Goal: Use online tool/utility: Utilize a website feature to perform a specific function

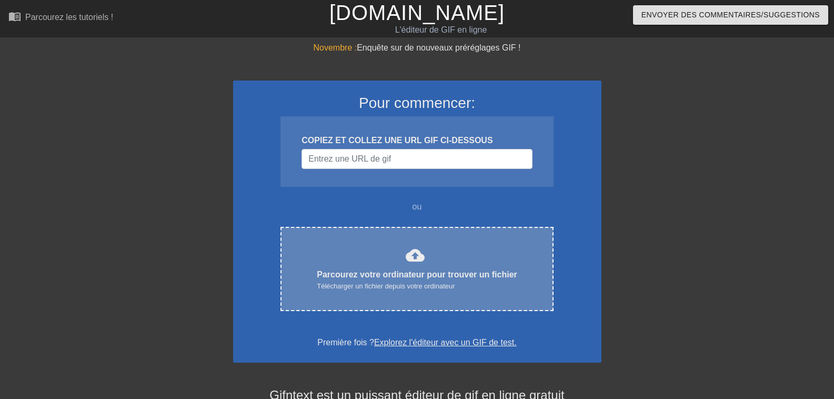
click at [343, 270] on font "Parcourez votre ordinateur pour trouver un fichier" at bounding box center [417, 274] width 200 height 9
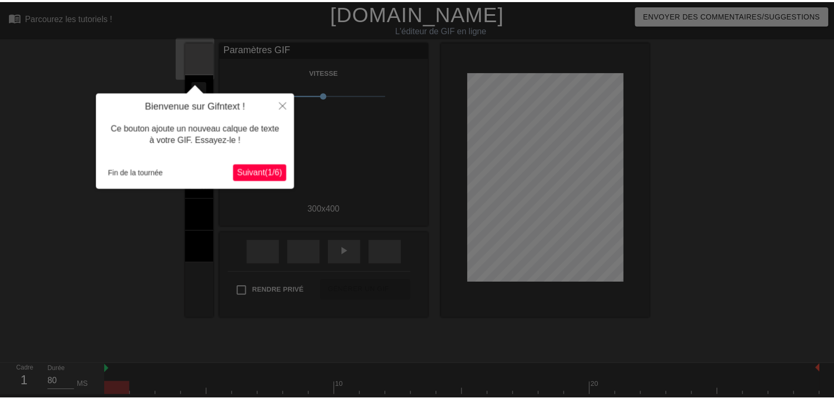
scroll to position [26, 0]
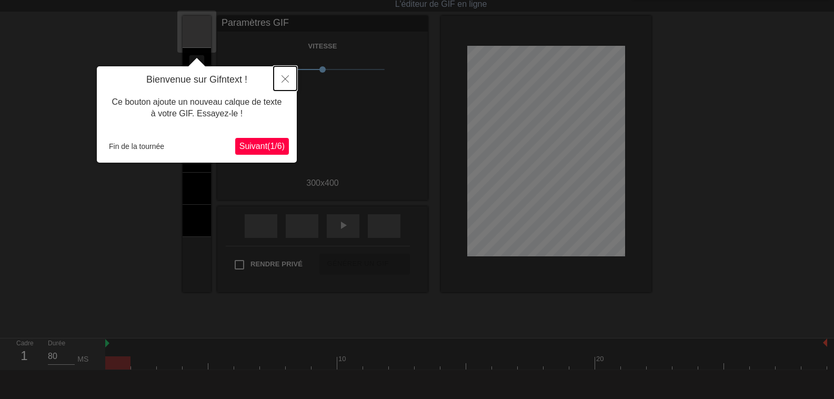
click at [283, 77] on icon "Fermer" at bounding box center [284, 78] width 7 height 7
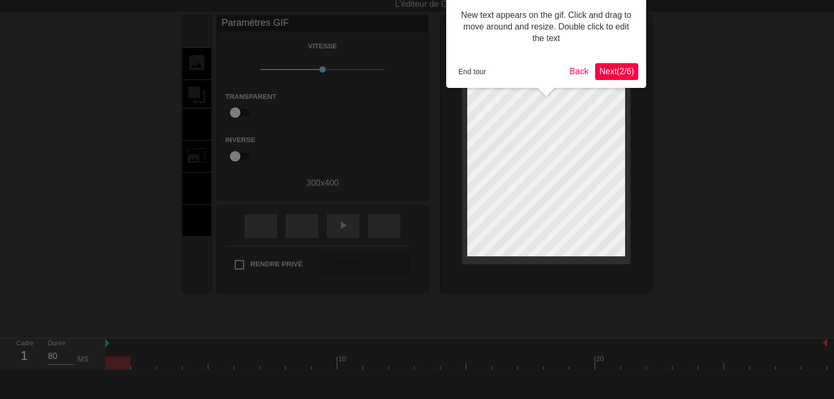
scroll to position [0, 0]
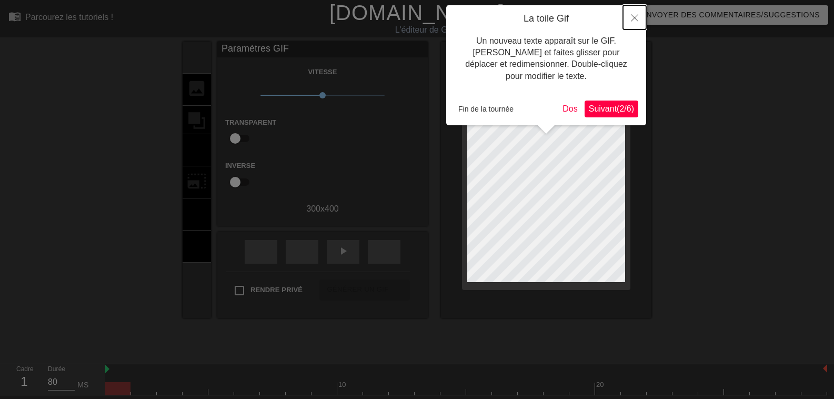
click at [635, 18] on icon "Fermer" at bounding box center [634, 17] width 7 height 7
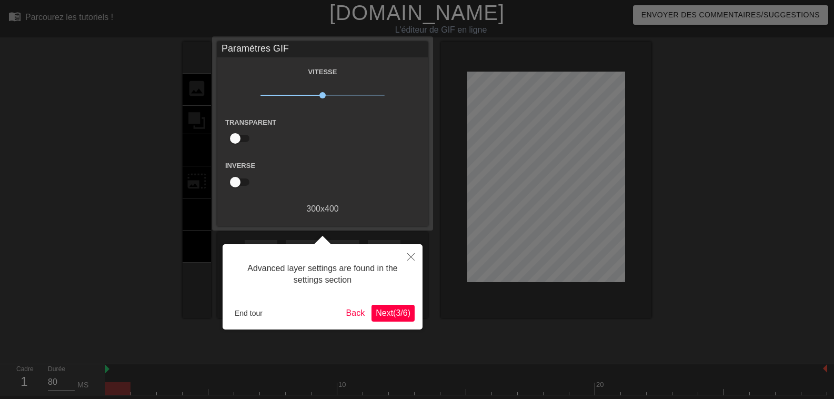
scroll to position [26, 0]
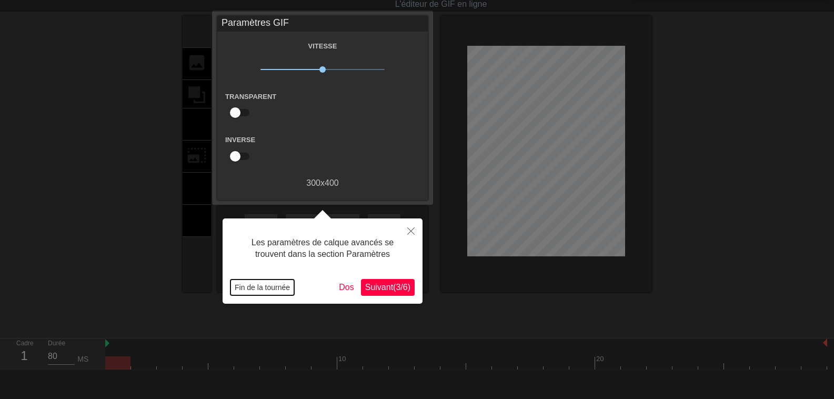
click at [271, 290] on font "Fin de la tournée" at bounding box center [262, 287] width 55 height 8
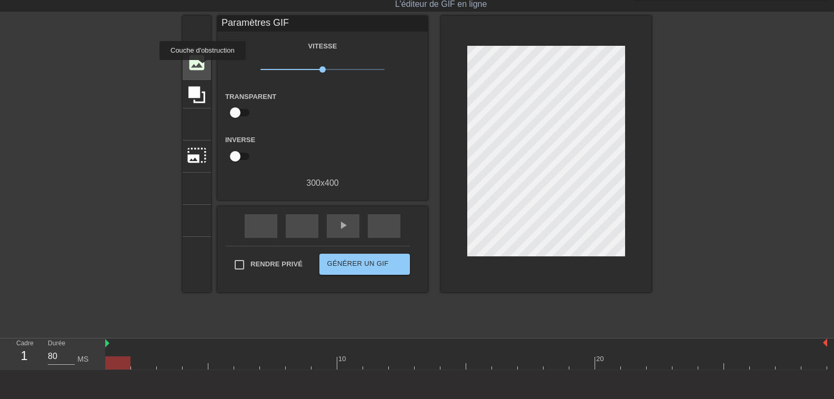
click at [202, 67] on font "ajouter_cercle" at bounding box center [262, 71] width 125 height 9
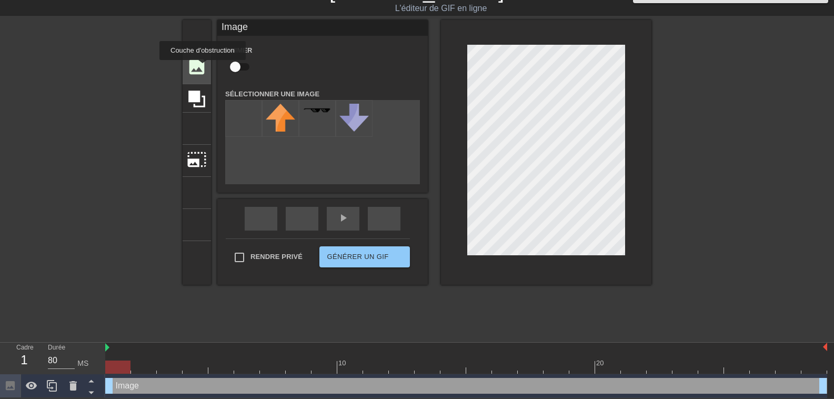
scroll to position [23, 0]
click at [204, 72] on font "ajouter_cercle" at bounding box center [262, 76] width 125 height 9
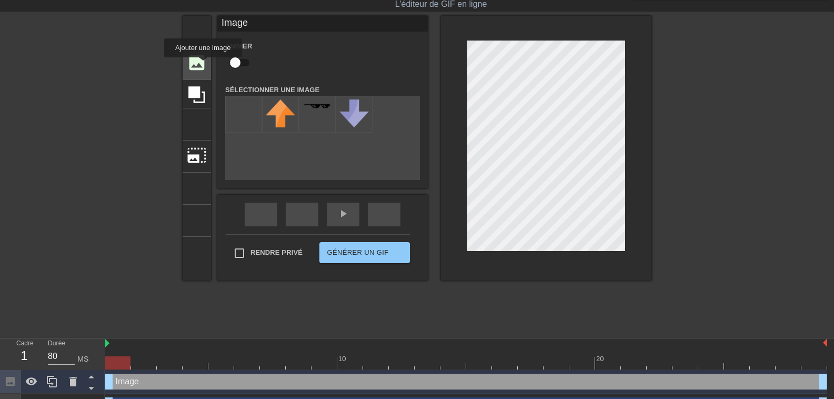
click at [203, 65] on font "image" at bounding box center [197, 63] width 20 height 20
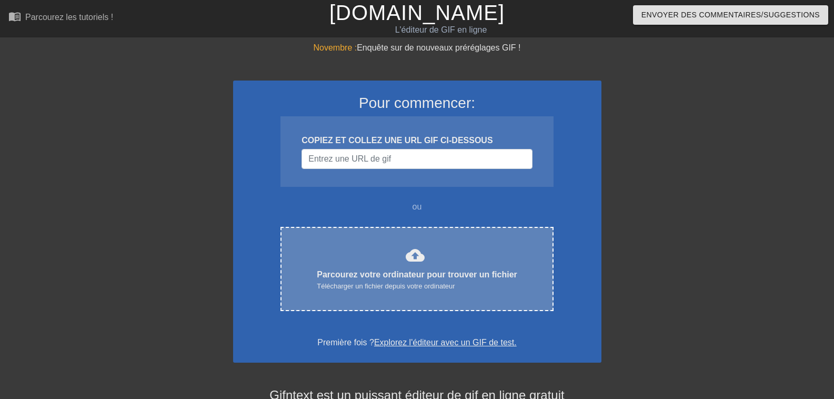
click at [384, 275] on font "Parcourez votre ordinateur pour trouver un fichier" at bounding box center [417, 274] width 200 height 9
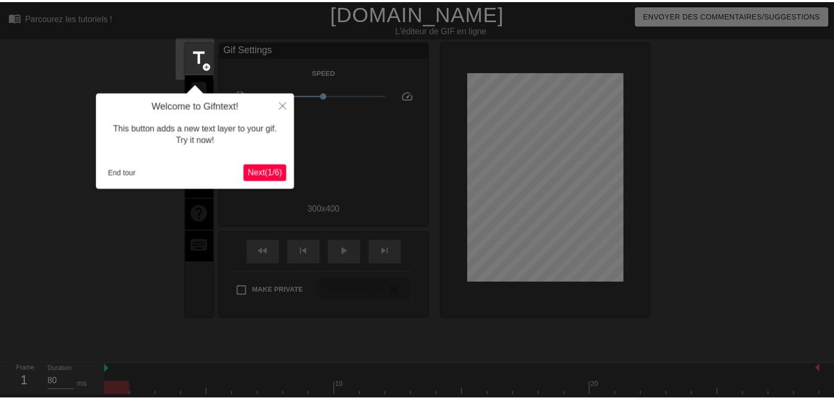
scroll to position [26, 0]
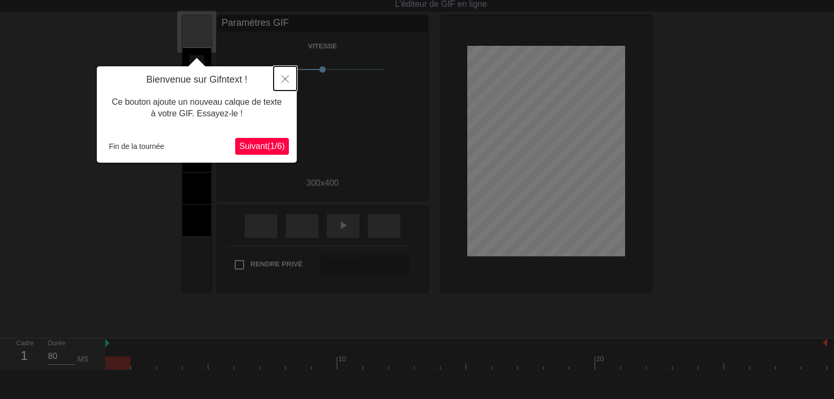
click at [285, 78] on icon "Fermer" at bounding box center [284, 78] width 7 height 7
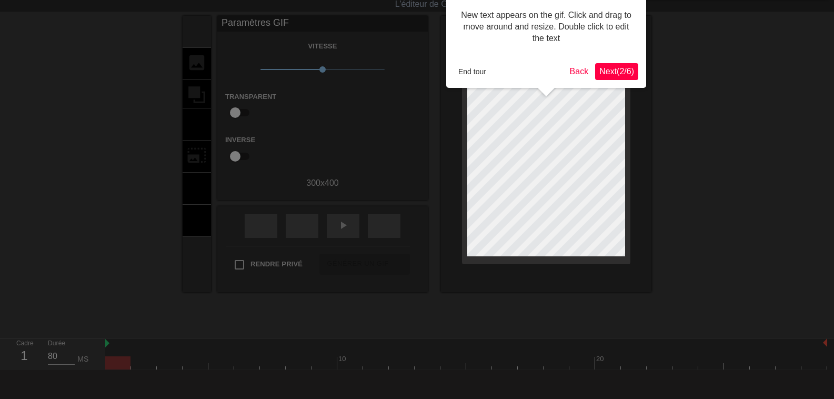
scroll to position [0, 0]
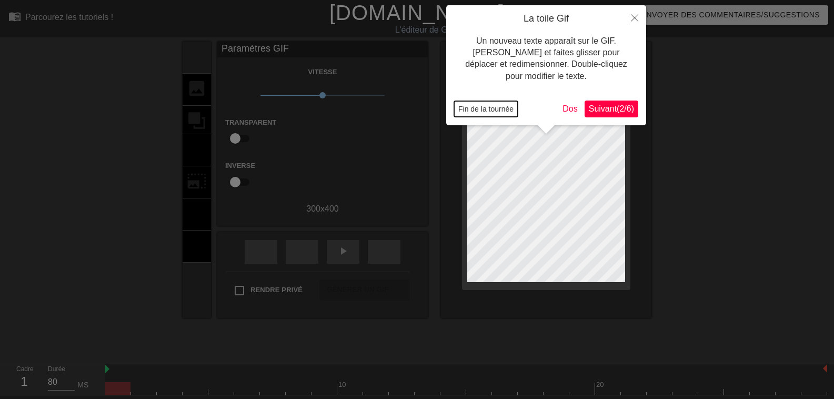
click at [491, 109] on font "Fin de la tournée" at bounding box center [485, 109] width 55 height 8
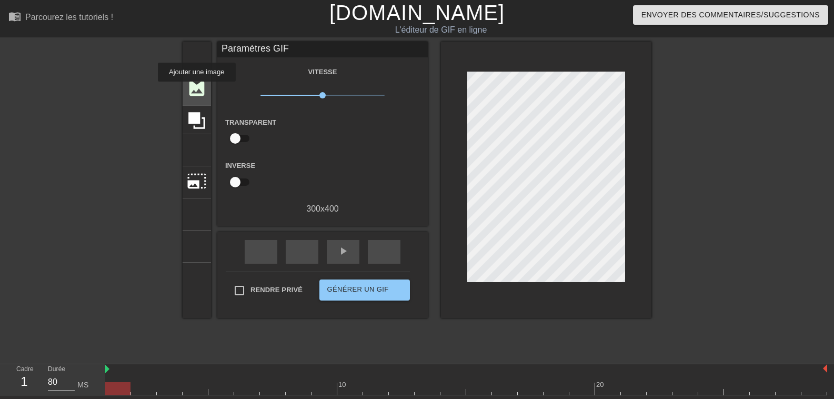
click at [197, 89] on font "image" at bounding box center [197, 88] width 20 height 20
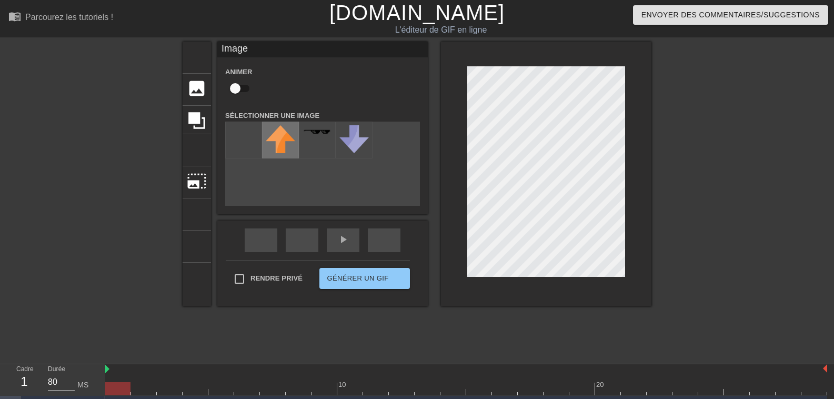
click at [284, 137] on img at bounding box center [280, 139] width 29 height 28
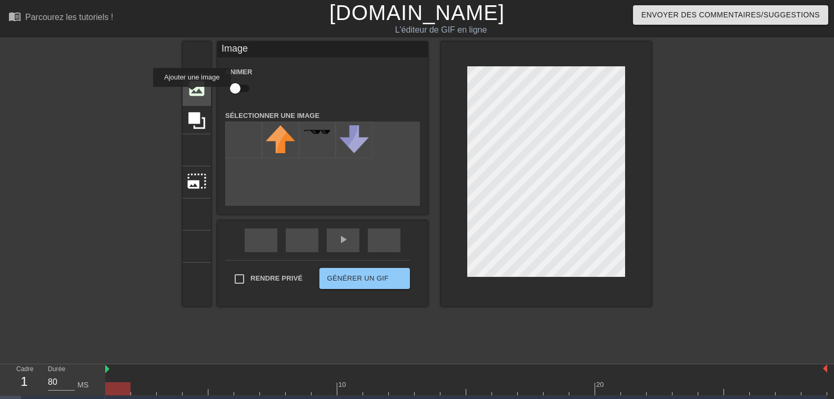
click at [192, 94] on font "image" at bounding box center [197, 88] width 20 height 20
click at [194, 89] on font "image" at bounding box center [197, 88] width 20 height 20
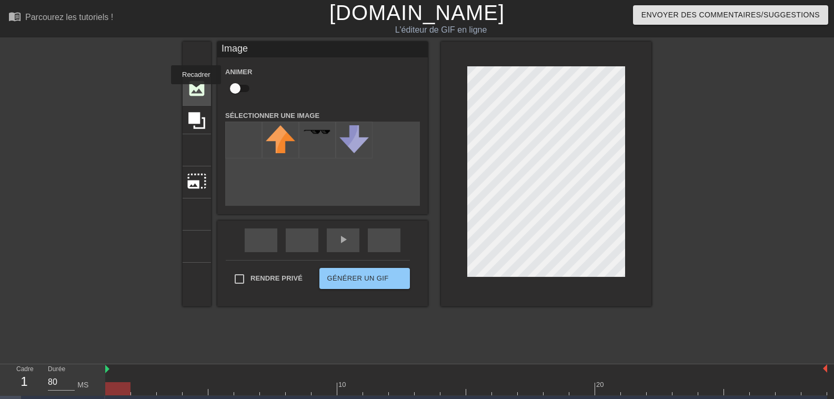
click at [195, 92] on font "image" at bounding box center [197, 88] width 20 height 20
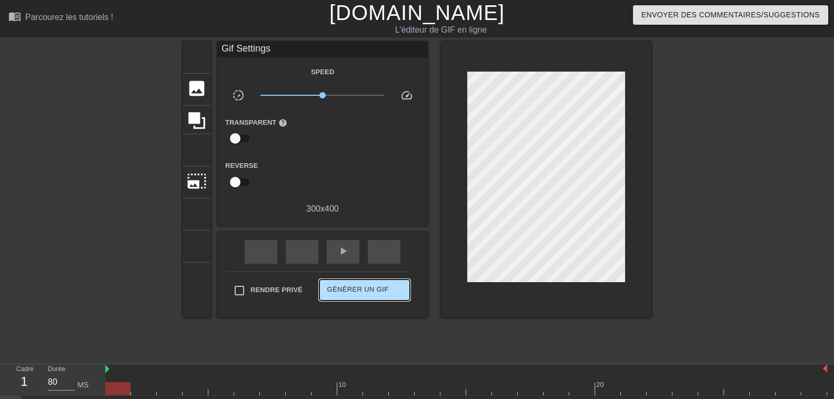
click at [368, 274] on div "Rendre privé Générer un GIF double_flèche" at bounding box center [318, 292] width 184 height 42
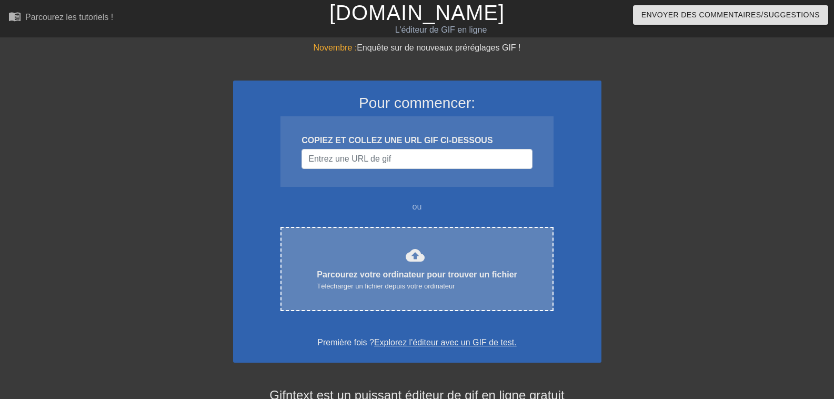
click at [348, 270] on font "Parcourez votre ordinateur pour trouver un fichier" at bounding box center [417, 274] width 200 height 9
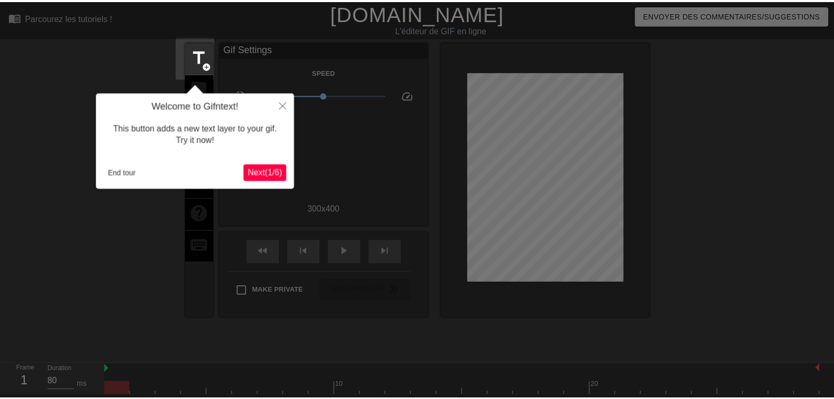
scroll to position [26, 0]
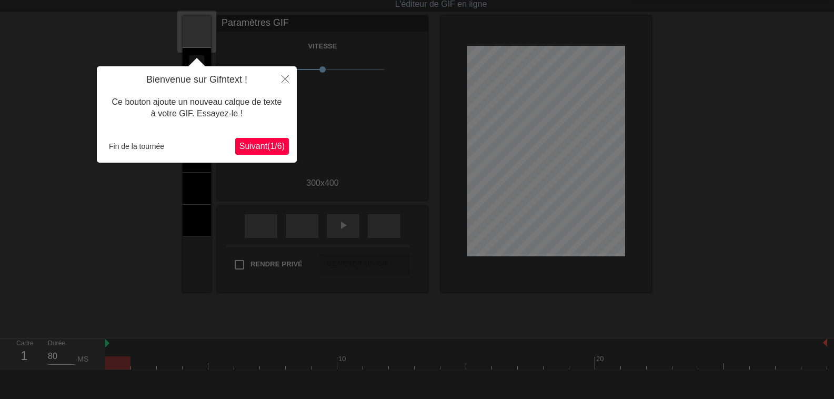
click at [246, 147] on font "Suivant" at bounding box center [253, 145] width 28 height 9
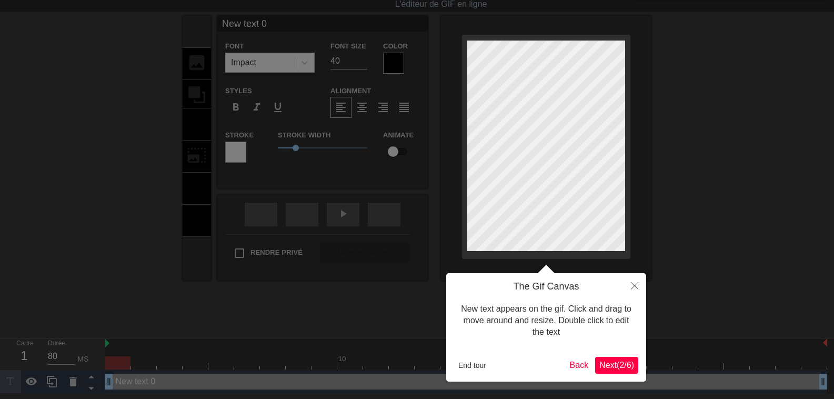
scroll to position [0, 0]
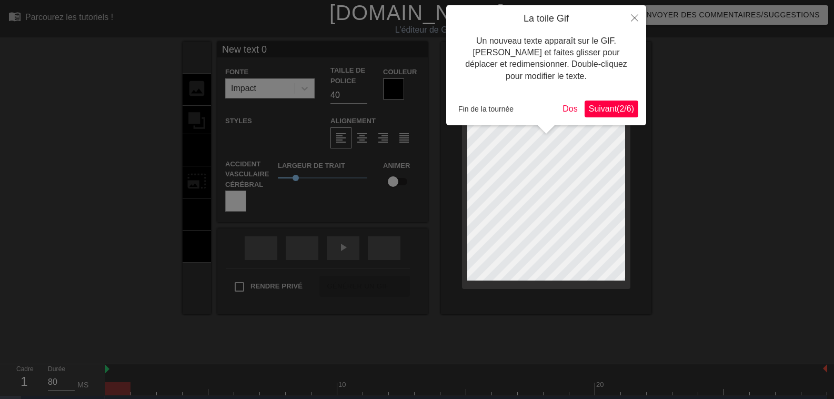
click at [588, 107] on font "Suivant" at bounding box center [602, 108] width 28 height 9
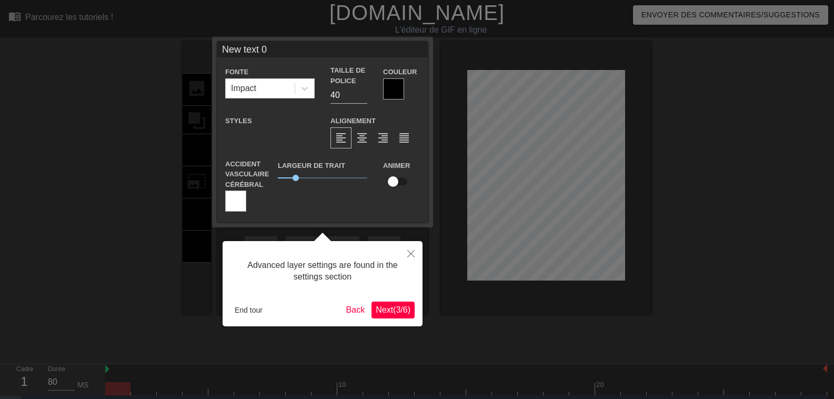
scroll to position [23, 0]
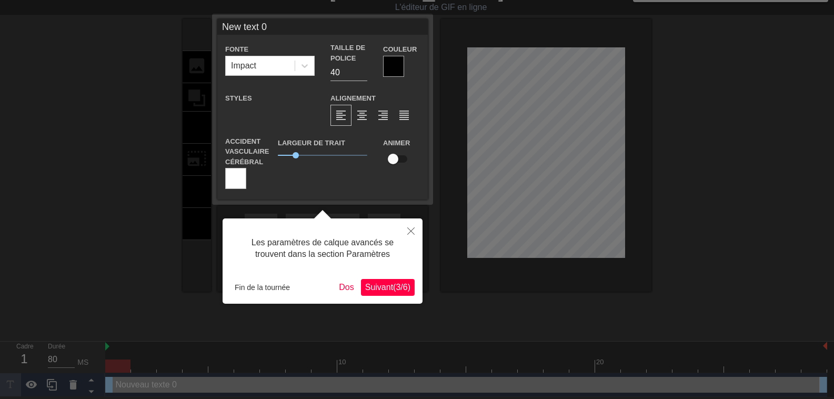
click at [367, 286] on font "Suivant" at bounding box center [379, 286] width 28 height 9
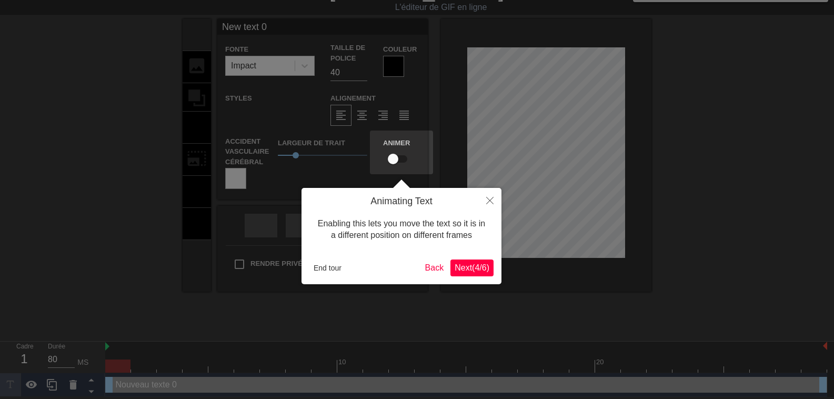
scroll to position [0, 0]
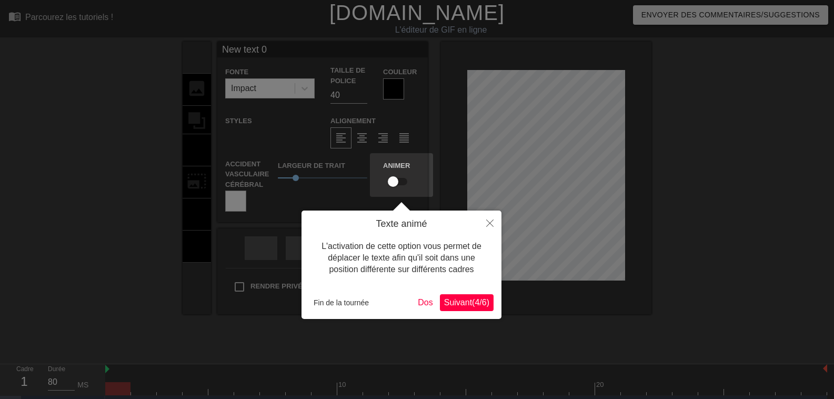
click at [447, 307] on font "Suivant" at bounding box center [458, 302] width 28 height 9
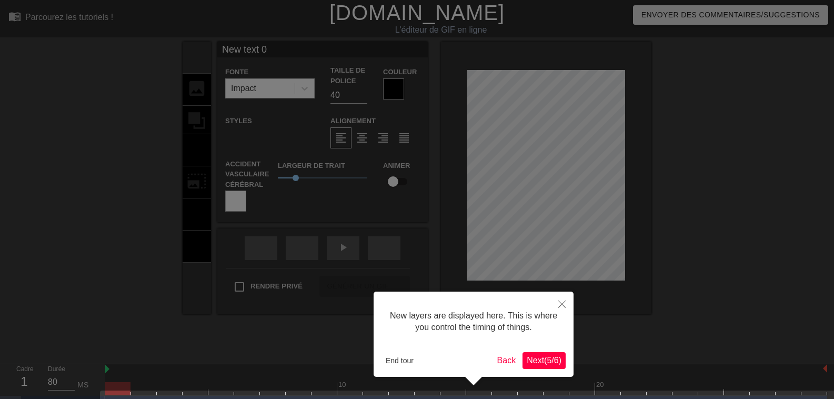
scroll to position [30, 0]
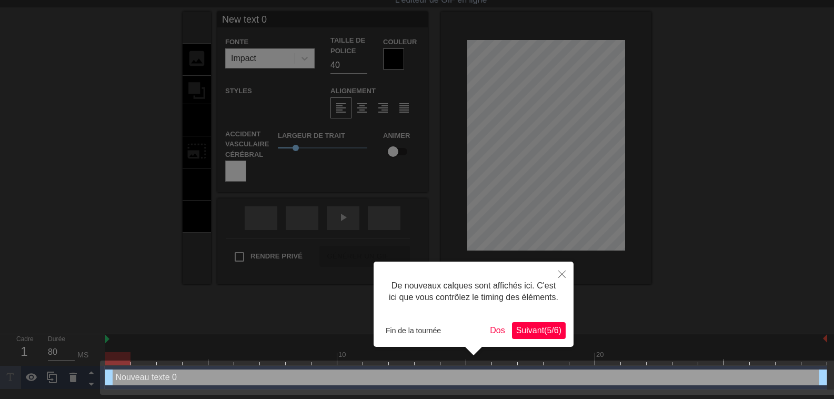
click at [518, 330] on font "Suivant" at bounding box center [530, 330] width 28 height 9
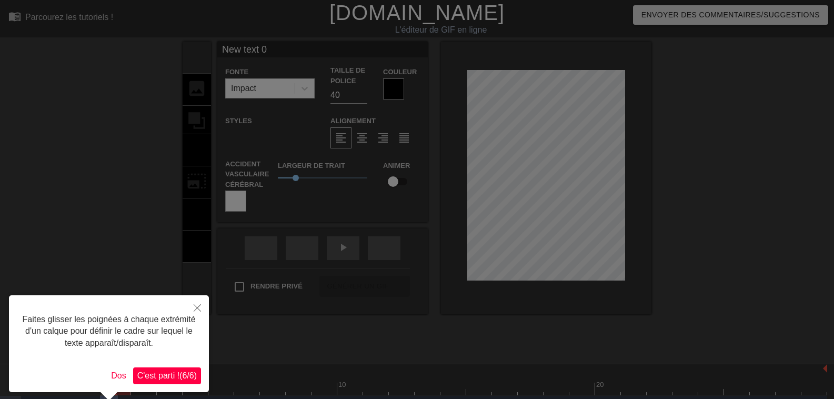
click at [159, 374] on font "C'est parti !" at bounding box center [158, 375] width 42 height 9
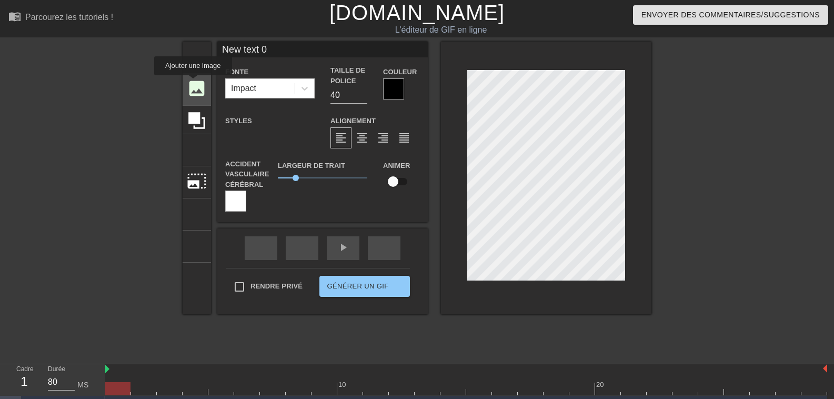
click at [193, 83] on font "image" at bounding box center [197, 88] width 20 height 20
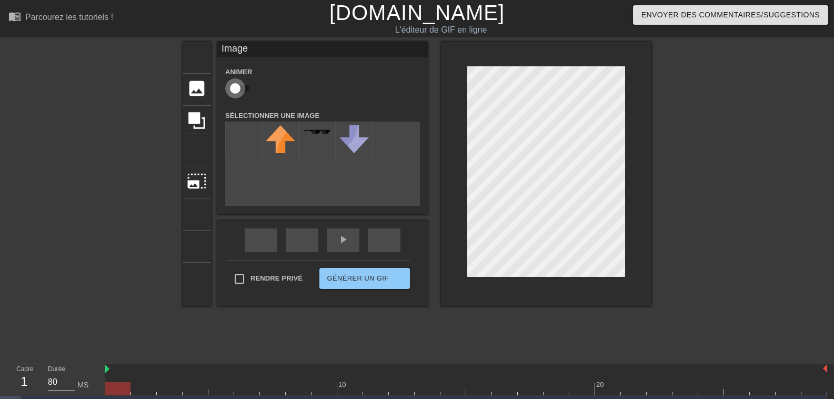
drag, startPoint x: 238, startPoint y: 87, endPoint x: 249, endPoint y: 86, distance: 11.6
click at [249, 86] on input "checkbox" at bounding box center [235, 88] width 60 height 20
click at [191, 88] on font "image" at bounding box center [197, 88] width 20 height 20
checkbox input "false"
click at [195, 89] on font "image" at bounding box center [197, 88] width 20 height 20
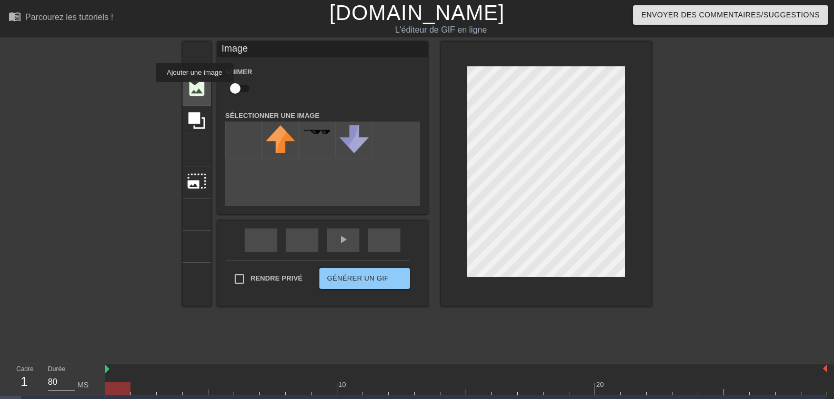
click at [195, 89] on font "image" at bounding box center [197, 88] width 20 height 20
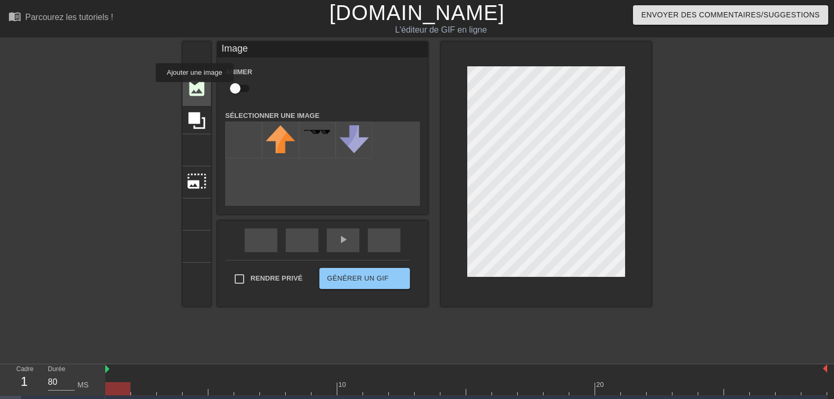
click at [195, 89] on font "image" at bounding box center [197, 88] width 20 height 20
click at [198, 118] on icon at bounding box center [196, 120] width 17 height 17
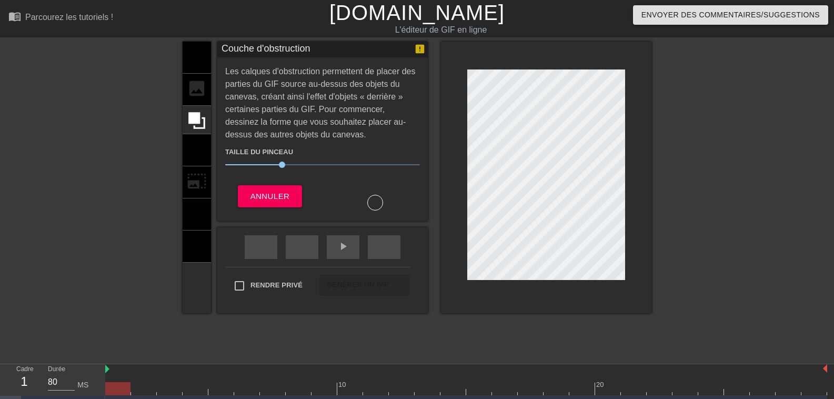
click at [199, 180] on div "titre ajouter_cercle image ajouter_cercle recadrer photo_size_select_large aide…" at bounding box center [196, 177] width 28 height 271
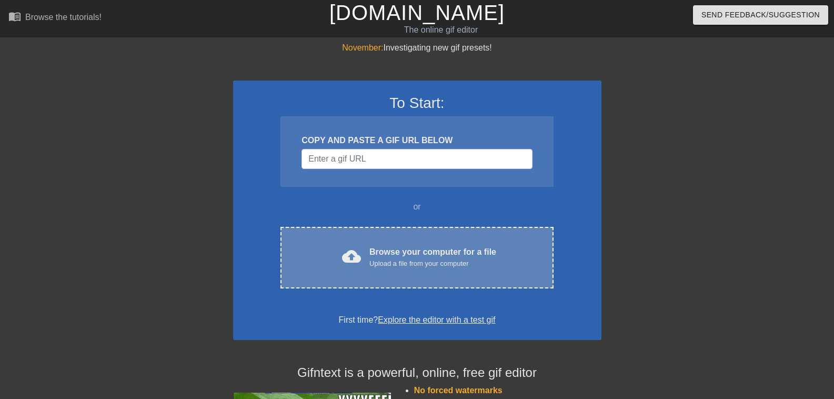
click at [367, 263] on div "cloud_upload Browse your computer for a file Upload a file from your computer" at bounding box center [416, 258] width 228 height 24
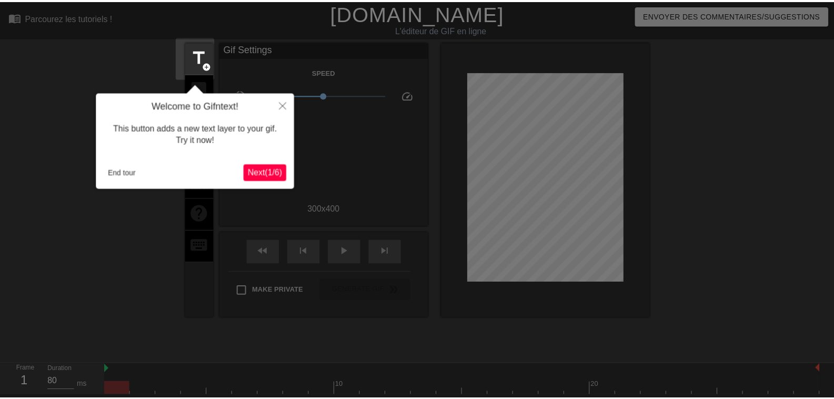
scroll to position [26, 0]
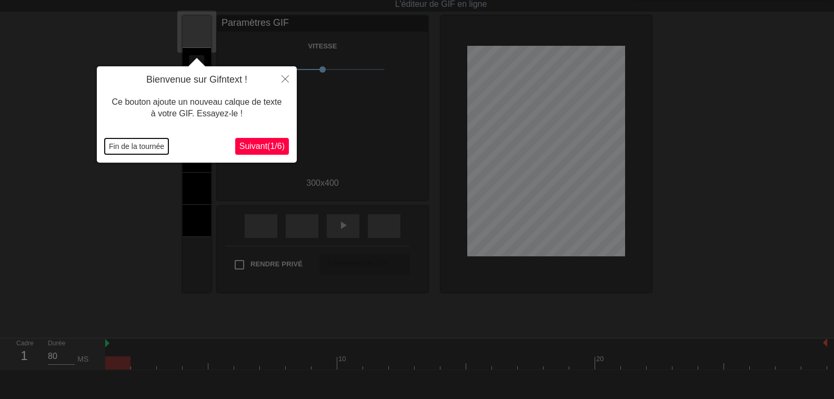
click at [129, 144] on font "Fin de la tournée" at bounding box center [136, 146] width 55 height 8
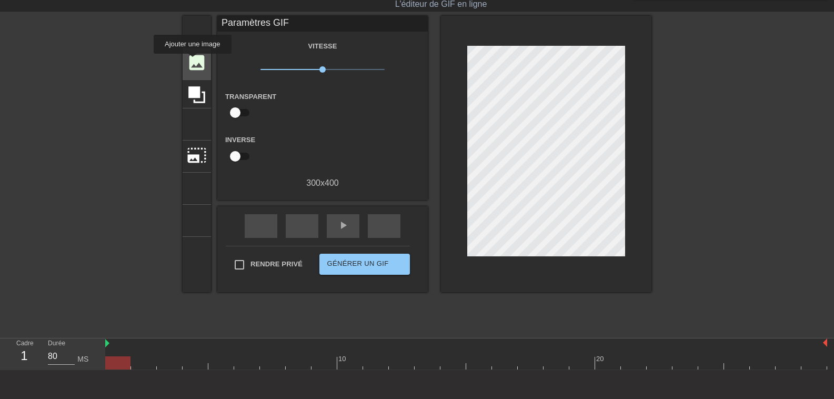
click at [193, 61] on font "image" at bounding box center [197, 63] width 20 height 20
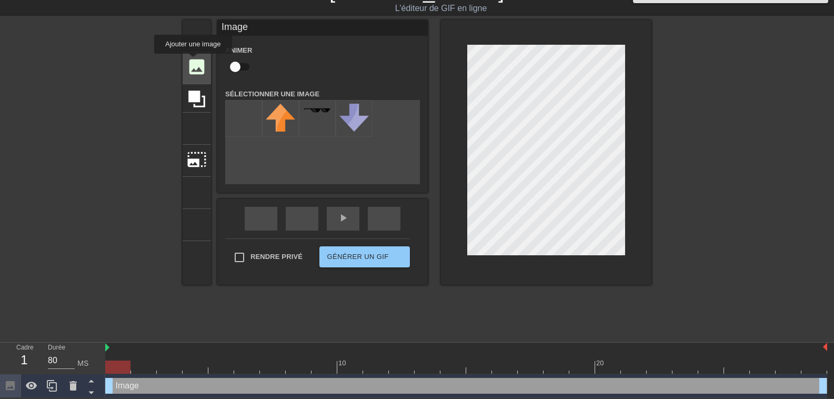
scroll to position [23, 0]
click at [276, 94] on font "Sélectionner une image" at bounding box center [272, 94] width 94 height 8
click at [279, 110] on img at bounding box center [280, 118] width 29 height 28
click at [194, 66] on font "image" at bounding box center [197, 67] width 20 height 20
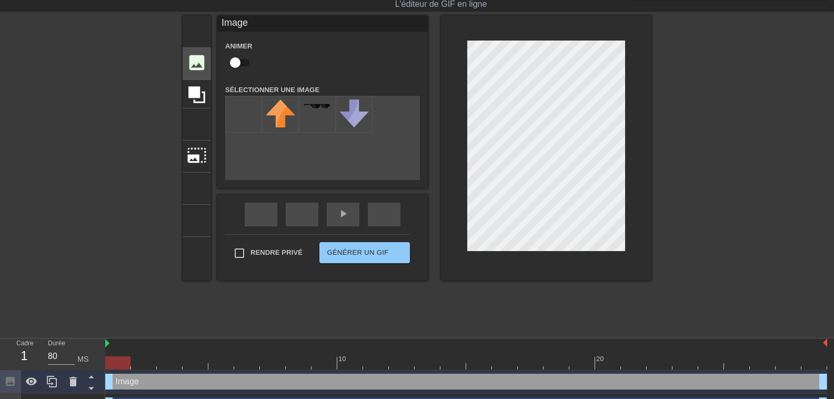
click at [194, 66] on font "image" at bounding box center [197, 63] width 20 height 20
click at [38, 378] on div at bounding box center [31, 381] width 21 height 23
click at [53, 380] on icon at bounding box center [52, 381] width 13 height 13
click at [89, 378] on icon at bounding box center [90, 376] width 5 height 3
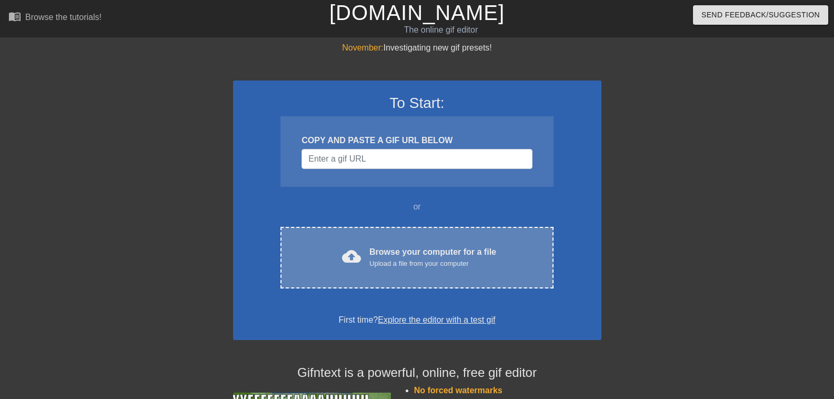
click at [403, 264] on div "Upload a file from your computer" at bounding box center [432, 263] width 127 height 11
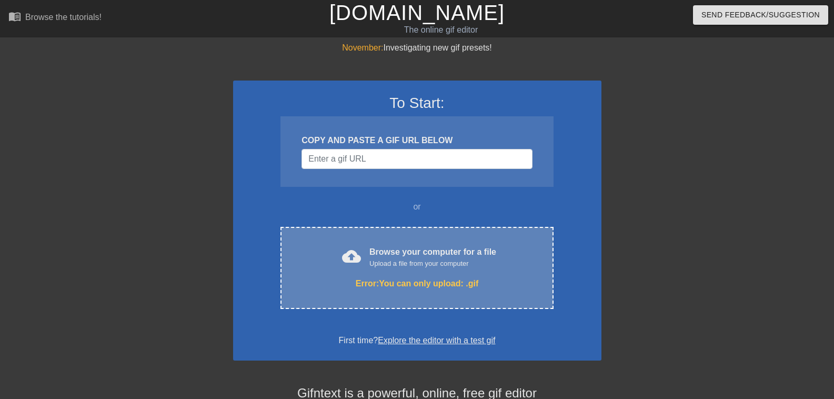
click at [337, 260] on div "cloud_upload Browse your computer for a file Upload a file from your computer" at bounding box center [416, 258] width 228 height 24
click at [407, 261] on div "Upload a file from your computer" at bounding box center [432, 263] width 127 height 11
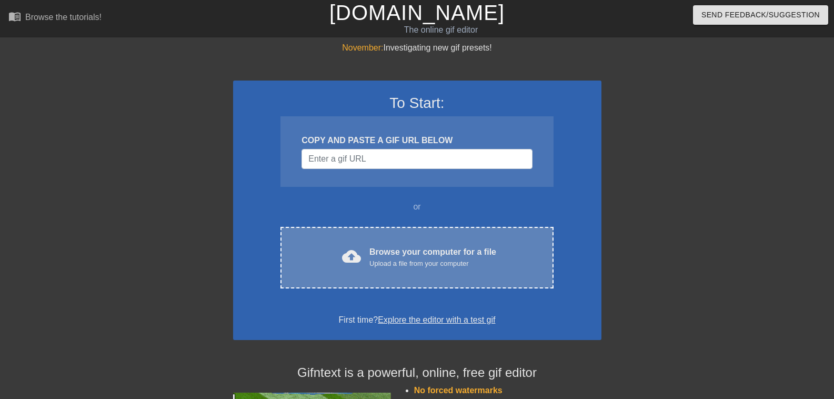
click at [377, 246] on div "Browse your computer for a file Upload a file from your computer" at bounding box center [432, 257] width 127 height 23
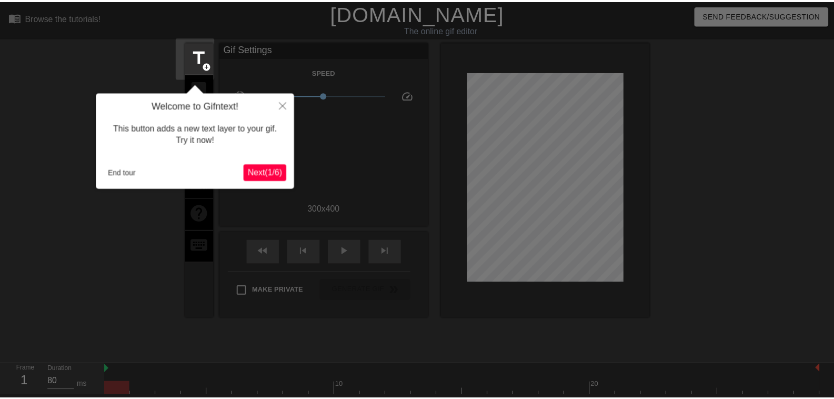
scroll to position [26, 0]
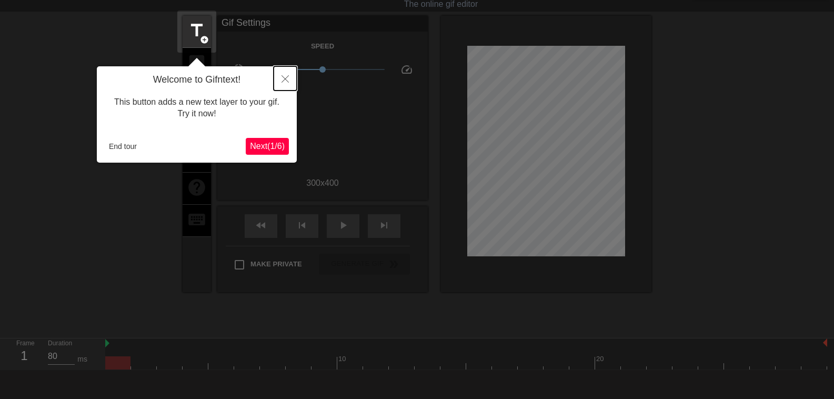
click at [286, 77] on icon "Close" at bounding box center [284, 78] width 7 height 7
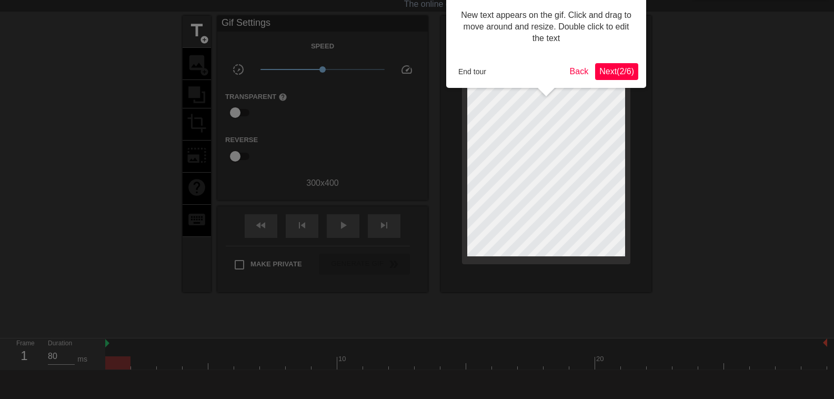
scroll to position [0, 0]
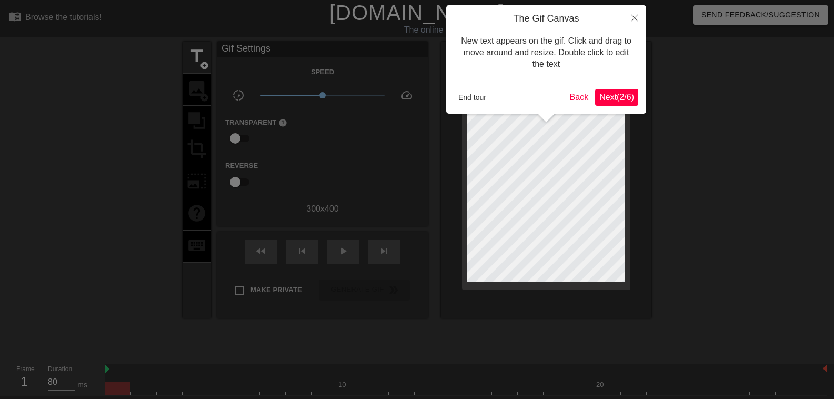
click at [198, 92] on div at bounding box center [417, 234] width 834 height 469
click at [632, 17] on icon "Close" at bounding box center [634, 17] width 7 height 7
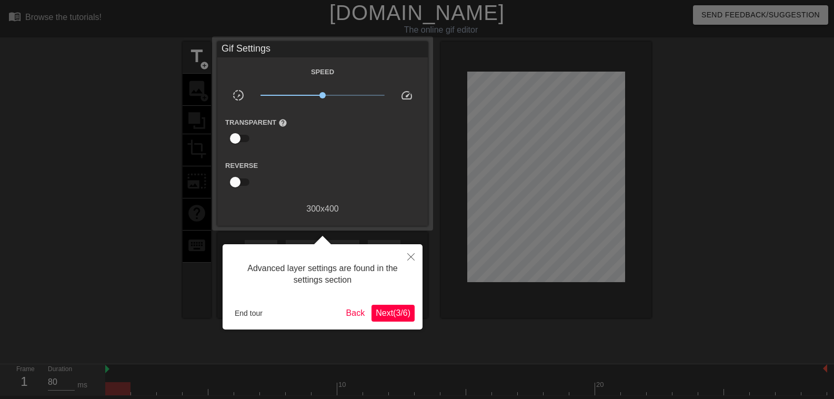
scroll to position [26, 0]
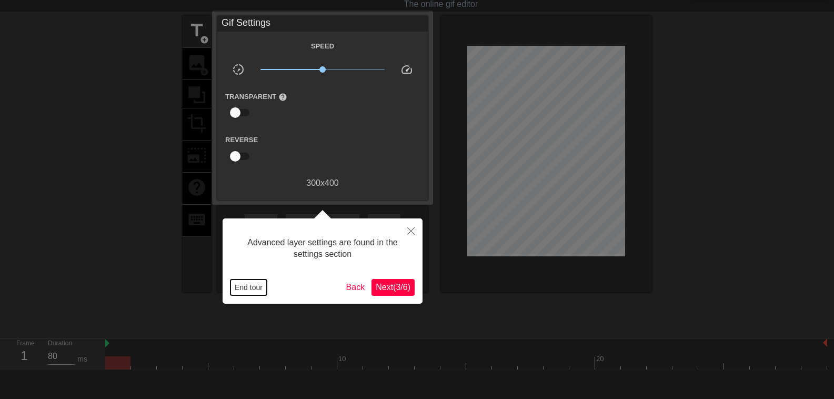
click at [241, 284] on button "End tour" at bounding box center [248, 287] width 36 height 16
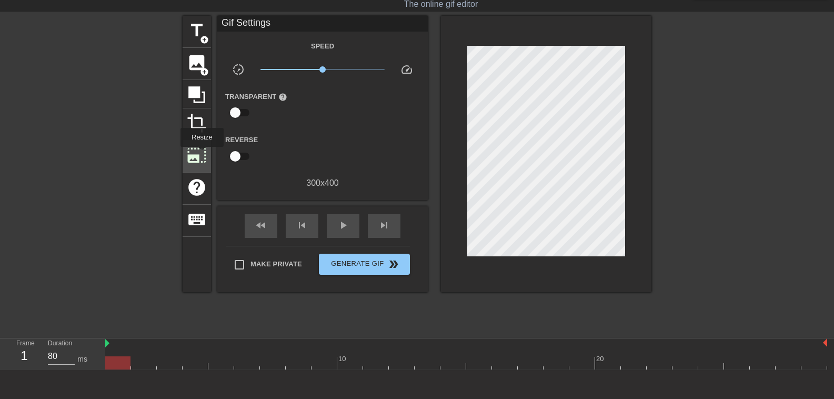
click at [201, 154] on span "photo_size_select_large" at bounding box center [197, 155] width 20 height 20
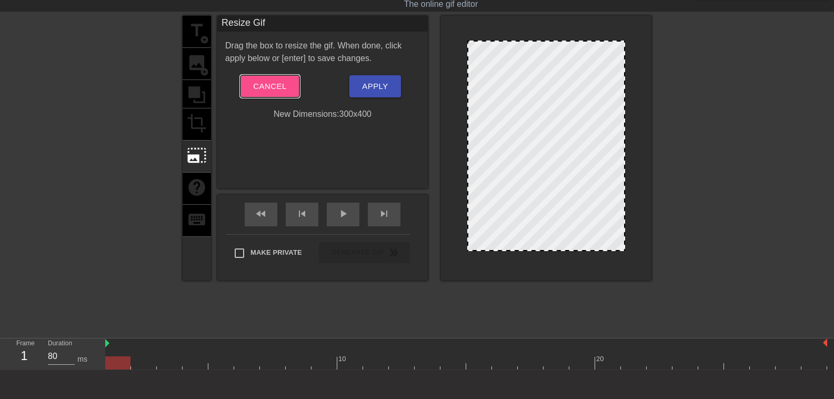
click at [270, 88] on span "Cancel" at bounding box center [269, 86] width 33 height 14
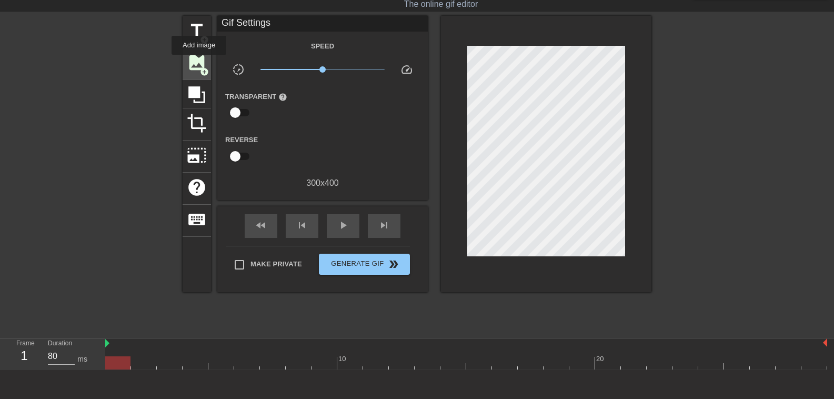
click at [199, 62] on span "image" at bounding box center [197, 63] width 20 height 20
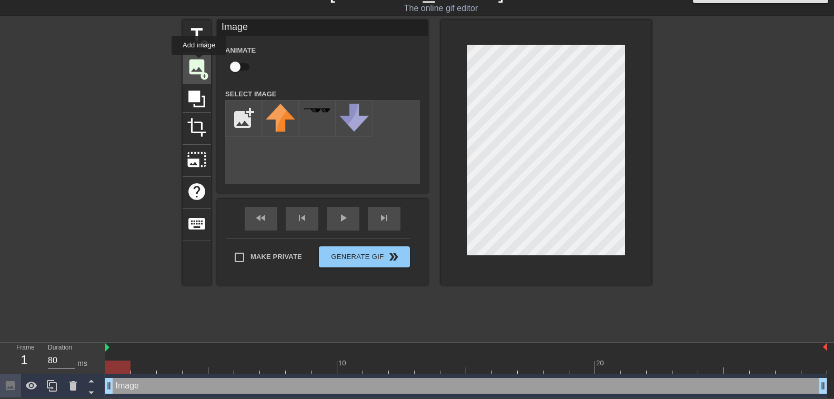
scroll to position [23, 0]
click at [526, 319] on div "title add_circle image add_circle crop photo_size_select_large help keyboard Im…" at bounding box center [416, 178] width 469 height 316
click at [242, 118] on input "file" at bounding box center [244, 118] width 36 height 36
type input "C:\fakepath\Sans titre 13.png"
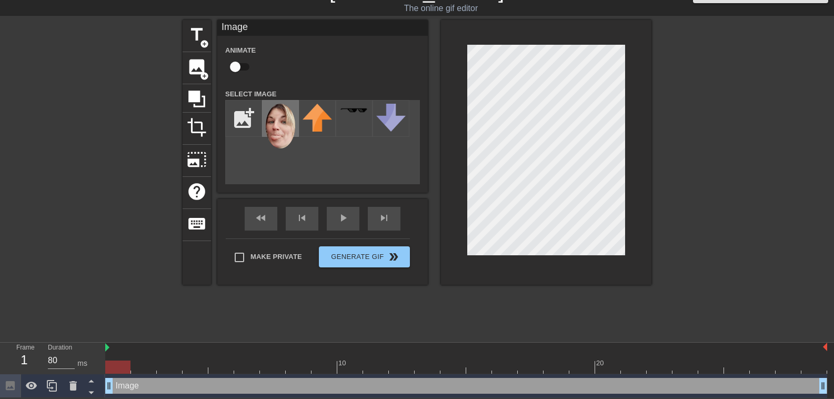
click at [282, 128] on img at bounding box center [280, 126] width 29 height 45
click at [285, 129] on img at bounding box center [280, 126] width 29 height 45
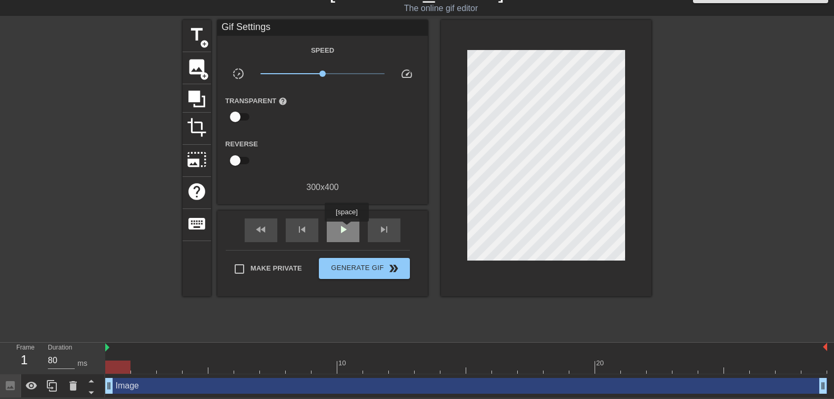
click at [346, 229] on span "play_arrow" at bounding box center [343, 229] width 13 height 13
click at [342, 74] on span "x2.09" at bounding box center [322, 73] width 125 height 13
click at [358, 75] on span "x3.76" at bounding box center [322, 73] width 125 height 13
click at [367, 72] on span "x5.25" at bounding box center [322, 73] width 125 height 13
click at [379, 70] on span "x8.04" at bounding box center [322, 73] width 125 height 13
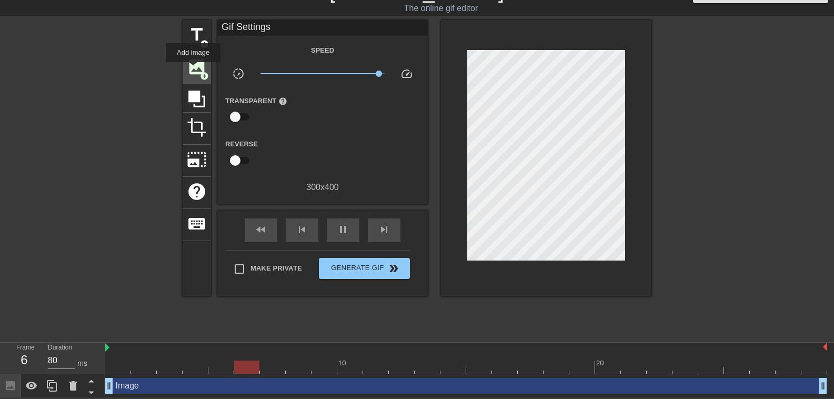
click at [193, 69] on span "image" at bounding box center [197, 67] width 20 height 20
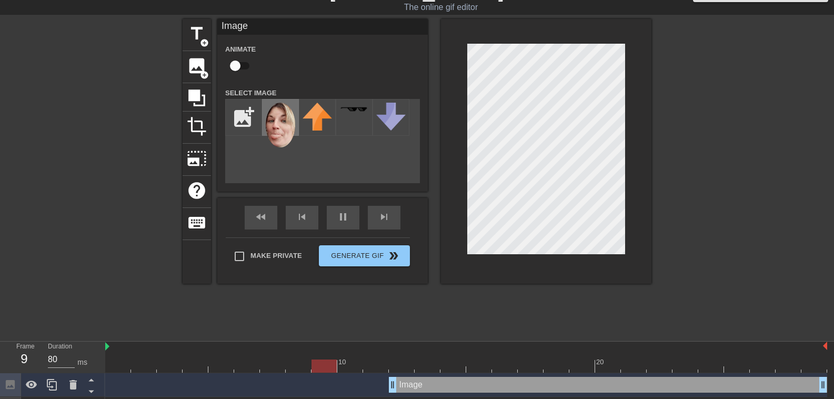
click at [277, 129] on img at bounding box center [280, 125] width 29 height 45
click at [341, 216] on div "fast_rewind skip_previous pause skip_next" at bounding box center [322, 217] width 171 height 39
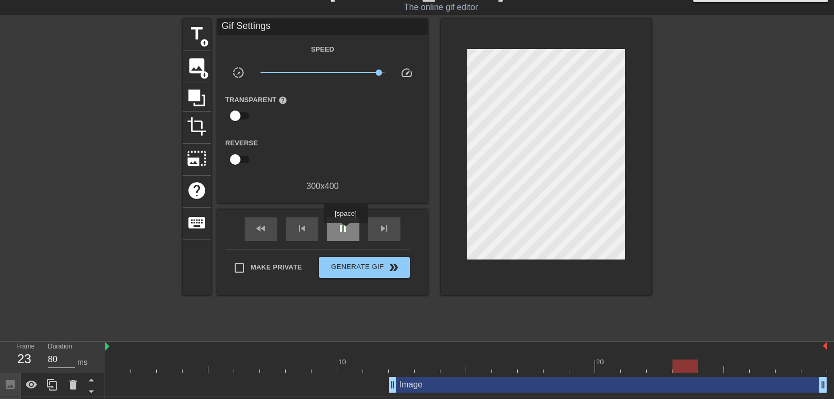
click at [345, 230] on span "pause" at bounding box center [343, 228] width 13 height 13
click at [204, 67] on span "image" at bounding box center [197, 66] width 20 height 20
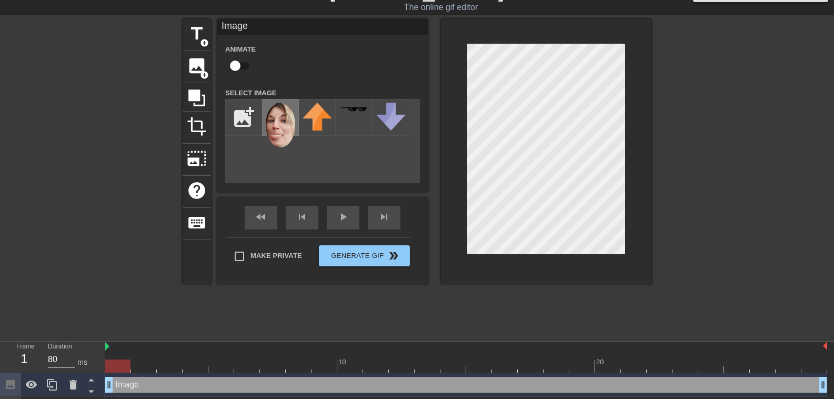
click at [285, 130] on img at bounding box center [280, 125] width 29 height 45
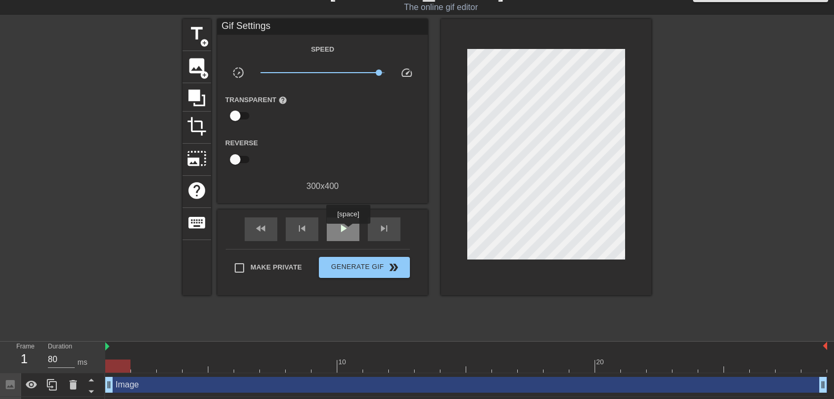
click at [348, 231] on span "play_arrow" at bounding box center [343, 228] width 13 height 13
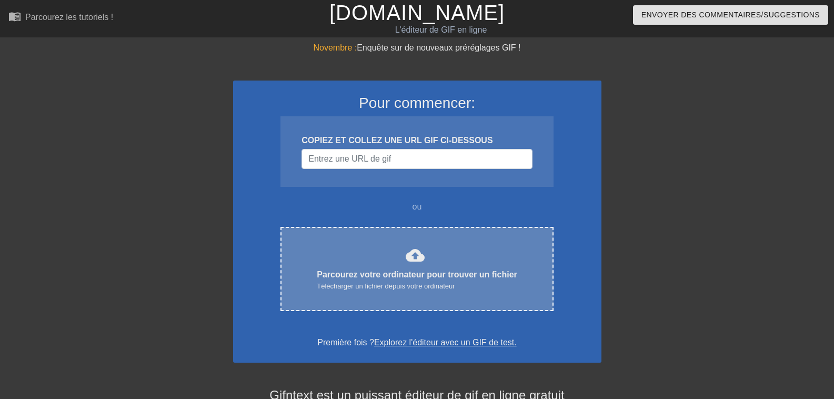
click at [395, 241] on div "cloud_upload Parcourez votre ordinateur pour trouver un fichier Télécharger un …" at bounding box center [416, 269] width 272 height 84
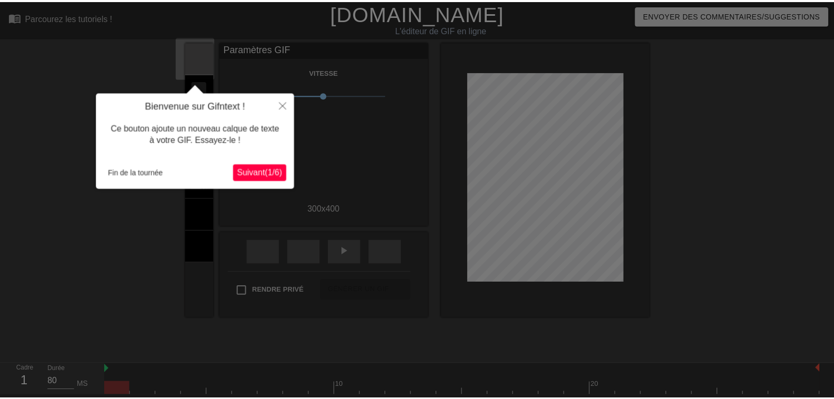
scroll to position [26, 0]
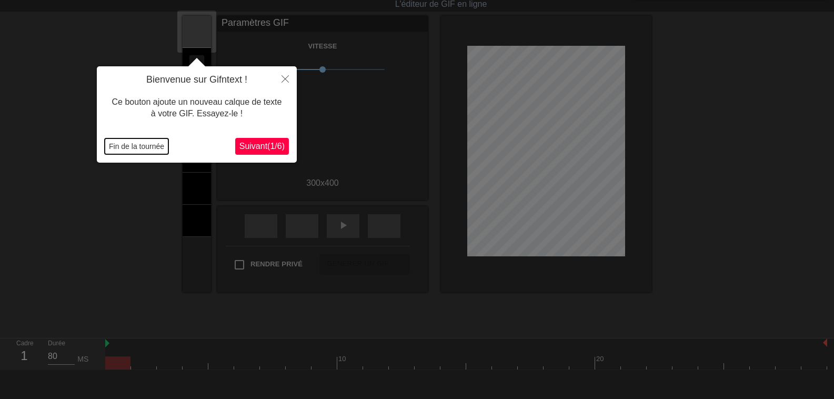
click at [145, 144] on font "Fin de la tournée" at bounding box center [136, 146] width 55 height 8
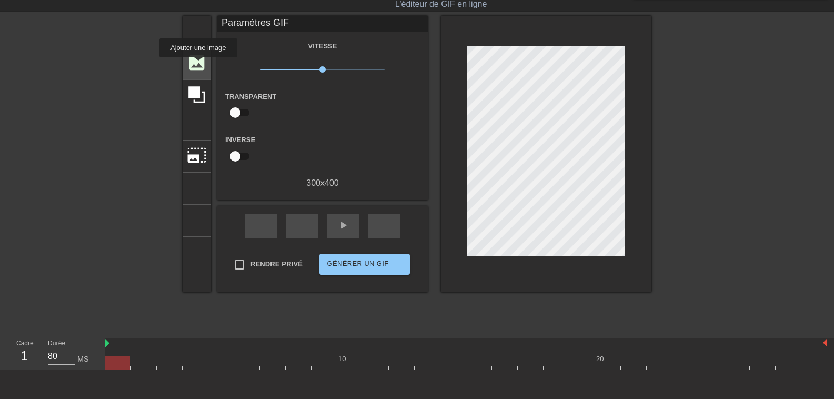
click at [198, 65] on font "image" at bounding box center [197, 63] width 20 height 20
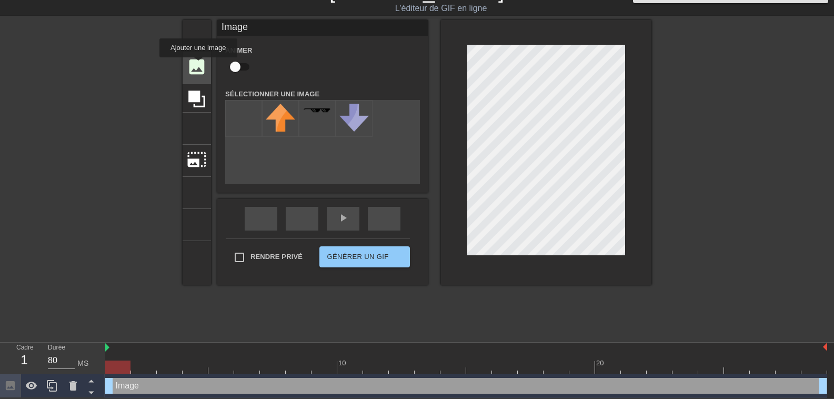
scroll to position [23, 0]
click at [278, 112] on img at bounding box center [280, 118] width 29 height 28
click at [253, 93] on font "Sélectionner une image" at bounding box center [272, 94] width 94 height 8
click at [244, 114] on input "file" at bounding box center [244, 118] width 36 height 36
type input "C:\fakepath\Sans titre 13.png"
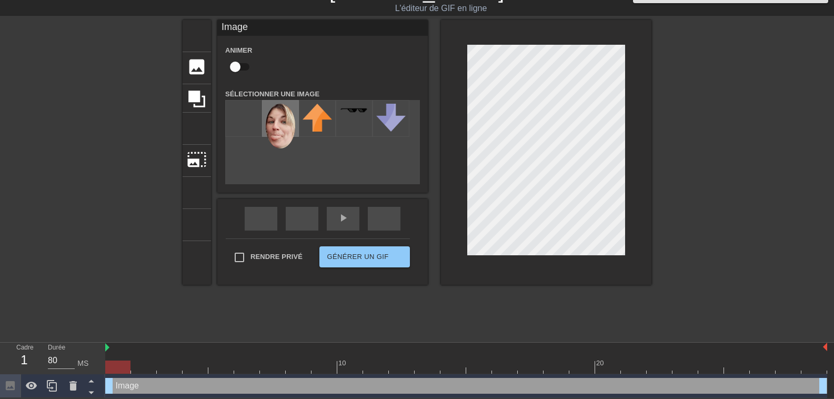
click at [279, 125] on img at bounding box center [280, 126] width 29 height 45
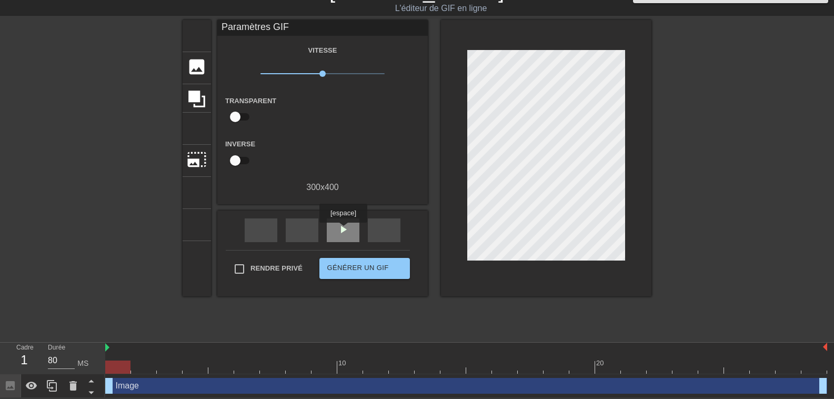
click at [343, 230] on font "play_arrow" at bounding box center [343, 229] width 13 height 13
click at [360, 73] on span "x3.98" at bounding box center [322, 73] width 125 height 13
click at [352, 223] on div "pause" at bounding box center [343, 230] width 33 height 24
click at [348, 225] on font "play_arrow" at bounding box center [343, 229] width 13 height 13
click at [378, 71] on span "x3,98" at bounding box center [322, 73] width 125 height 13
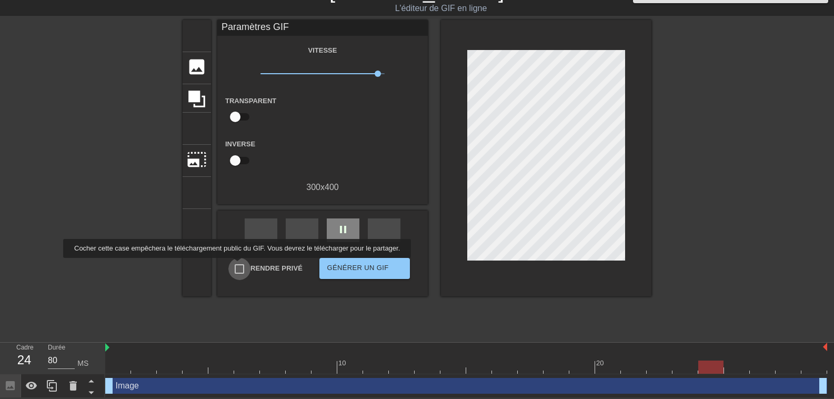
click at [235, 265] on input "Rendre privé" at bounding box center [239, 269] width 22 height 22
checkbox input "true"
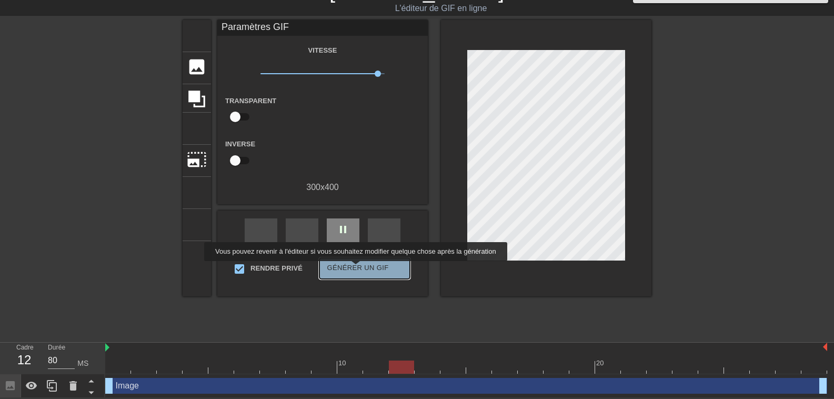
click at [354, 268] on font "Générer un GIF" at bounding box center [358, 267] width 62 height 8
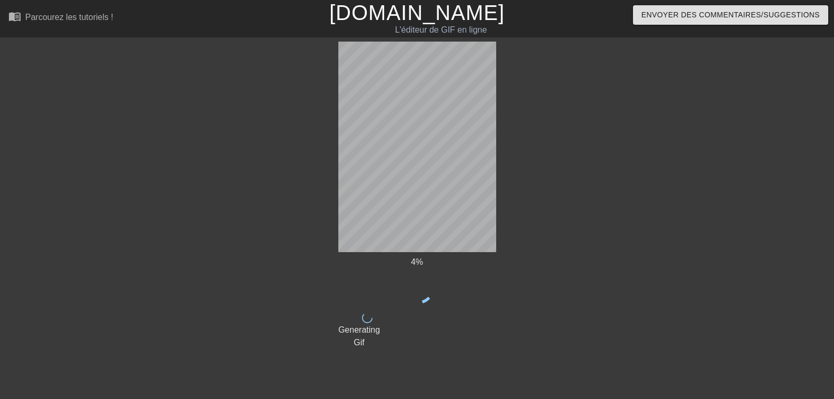
scroll to position [0, 0]
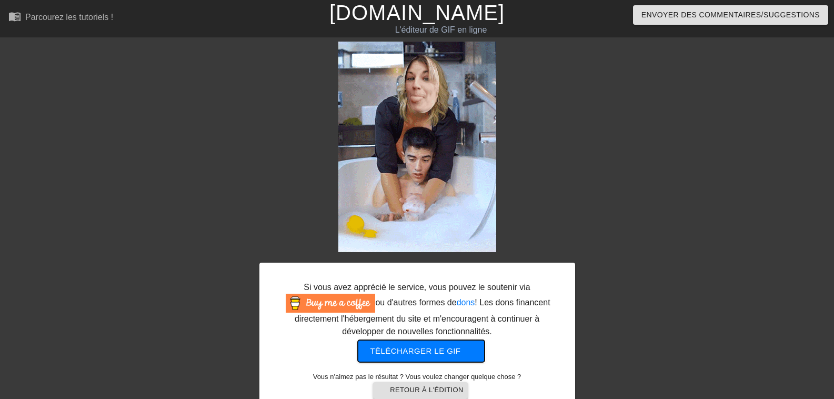
click at [383, 352] on font "Télécharger le gif" at bounding box center [415, 350] width 90 height 9
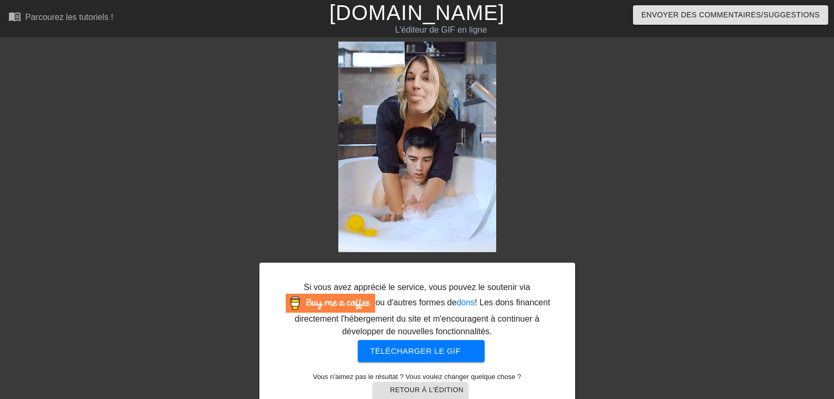
click at [410, 13] on font "[DOMAIN_NAME]" at bounding box center [416, 12] width 175 height 23
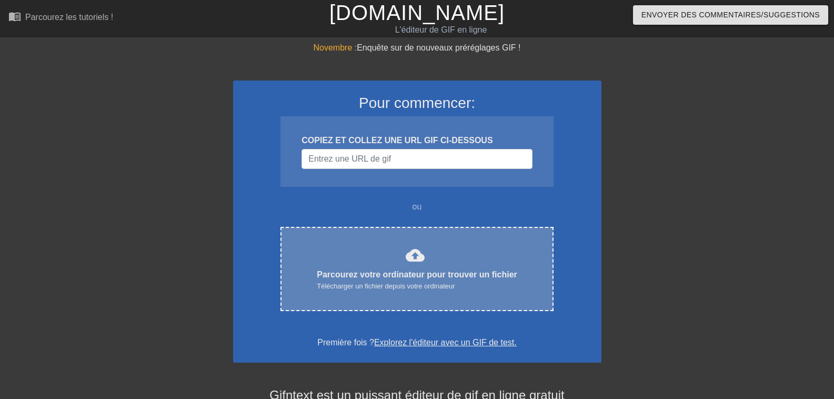
click at [405, 264] on font "cloud_upload" at bounding box center [414, 255] width 19 height 19
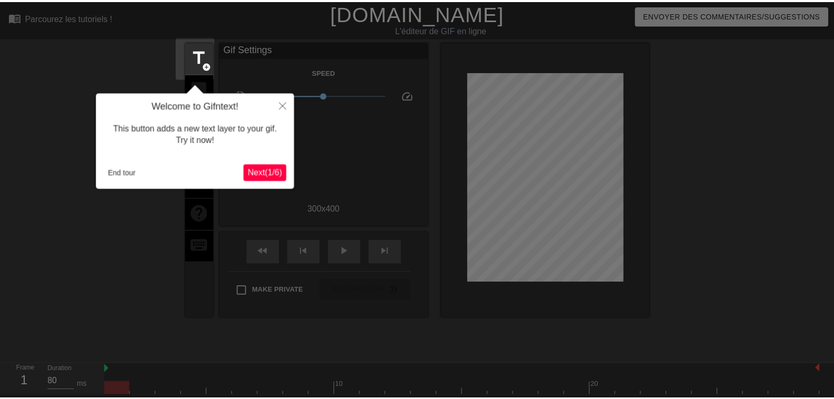
scroll to position [26, 0]
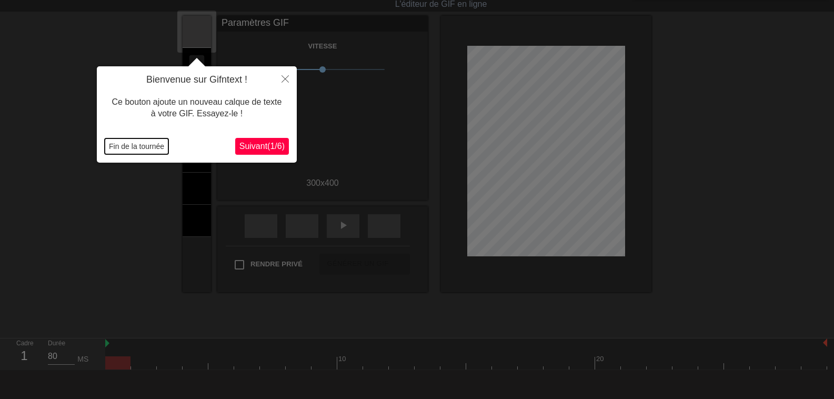
click at [129, 146] on font "Fin de la tournée" at bounding box center [136, 146] width 55 height 8
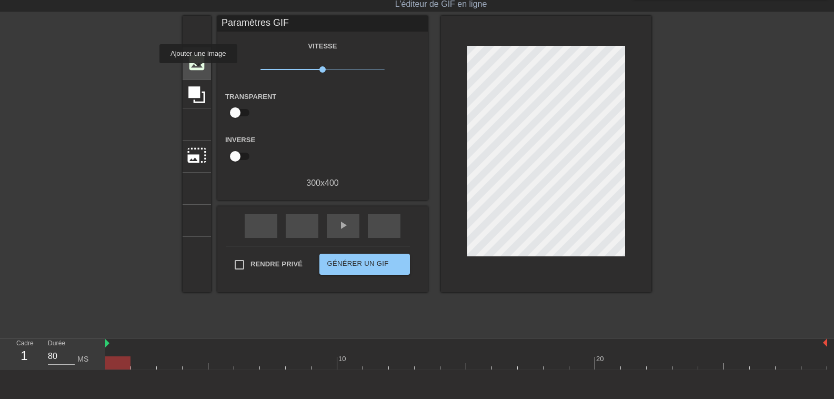
click at [198, 70] on font "image" at bounding box center [197, 63] width 20 height 20
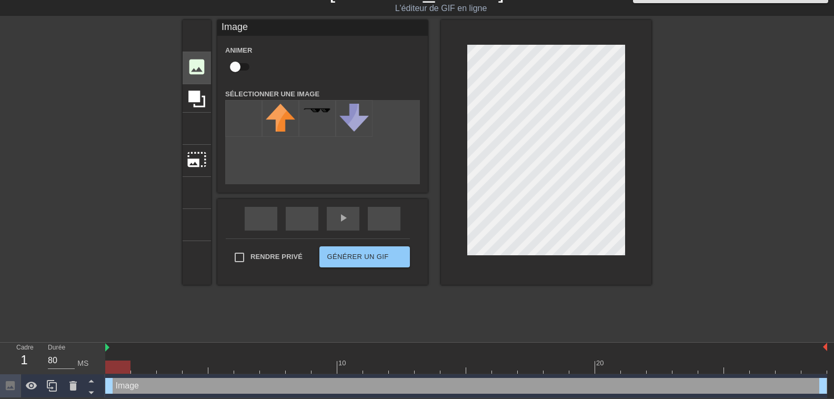
scroll to position [23, 0]
click at [242, 119] on input "file" at bounding box center [244, 118] width 36 height 36
type input "C:\fakepath\Sans titre 6.png"
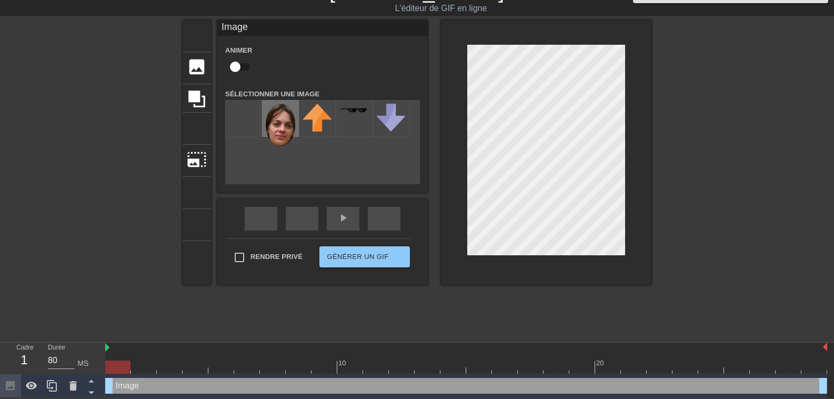
click at [278, 124] on img at bounding box center [280, 125] width 29 height 42
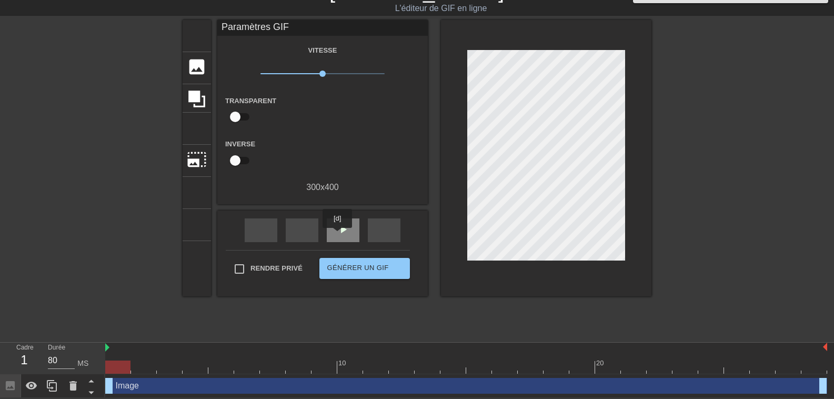
click at [338, 235] on div "play_arrow" at bounding box center [343, 230] width 33 height 24
click at [381, 75] on span "x1,00" at bounding box center [322, 73] width 125 height 13
